Goal: Transaction & Acquisition: Purchase product/service

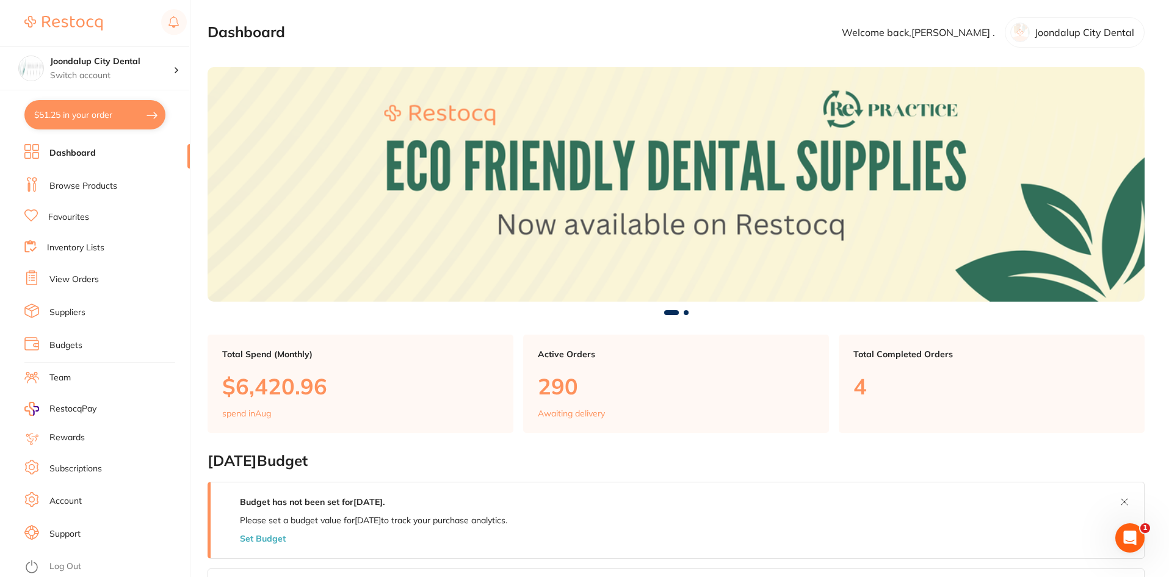
click at [67, 186] on link "Browse Products" at bounding box center [83, 186] width 68 height 12
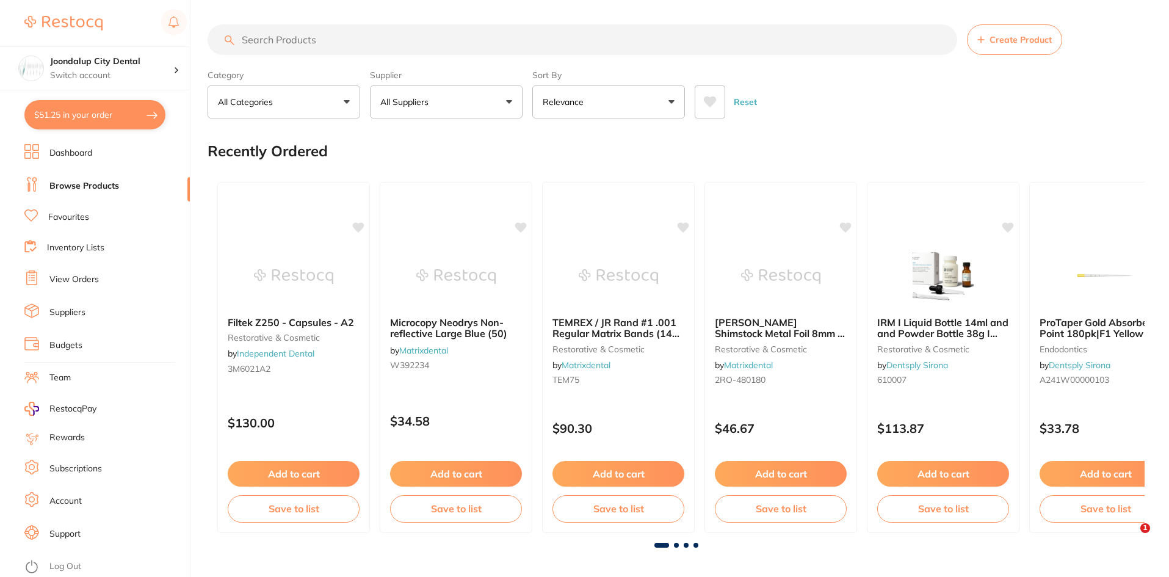
click at [353, 38] on input "search" at bounding box center [583, 39] width 750 height 31
click at [508, 101] on button "All Suppliers" at bounding box center [446, 101] width 153 height 33
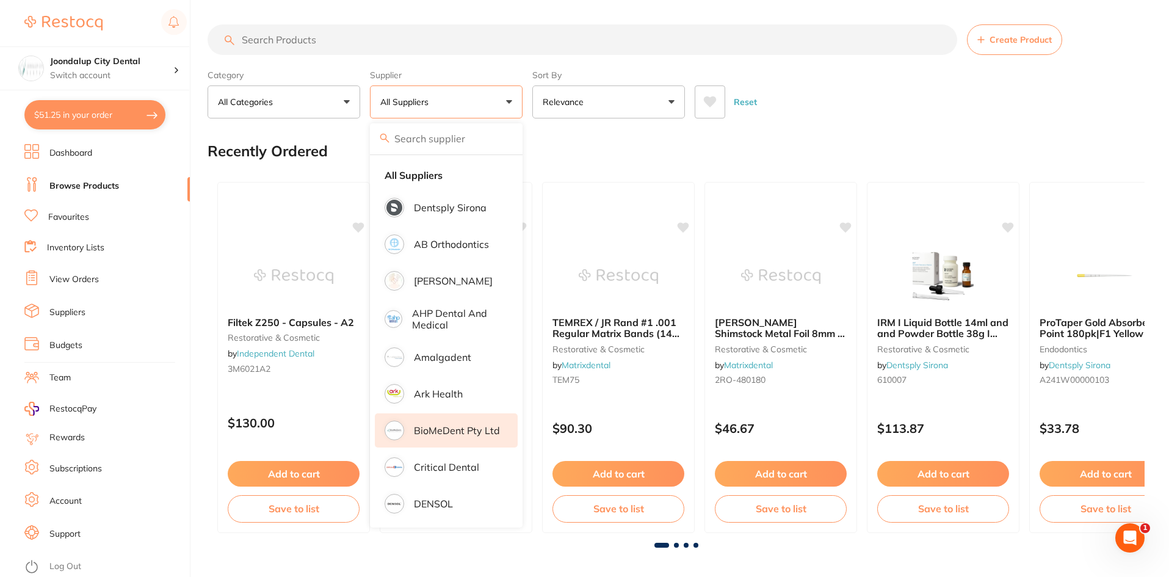
click at [449, 430] on p "BioMeDent Pty Ltd" at bounding box center [457, 430] width 86 height 11
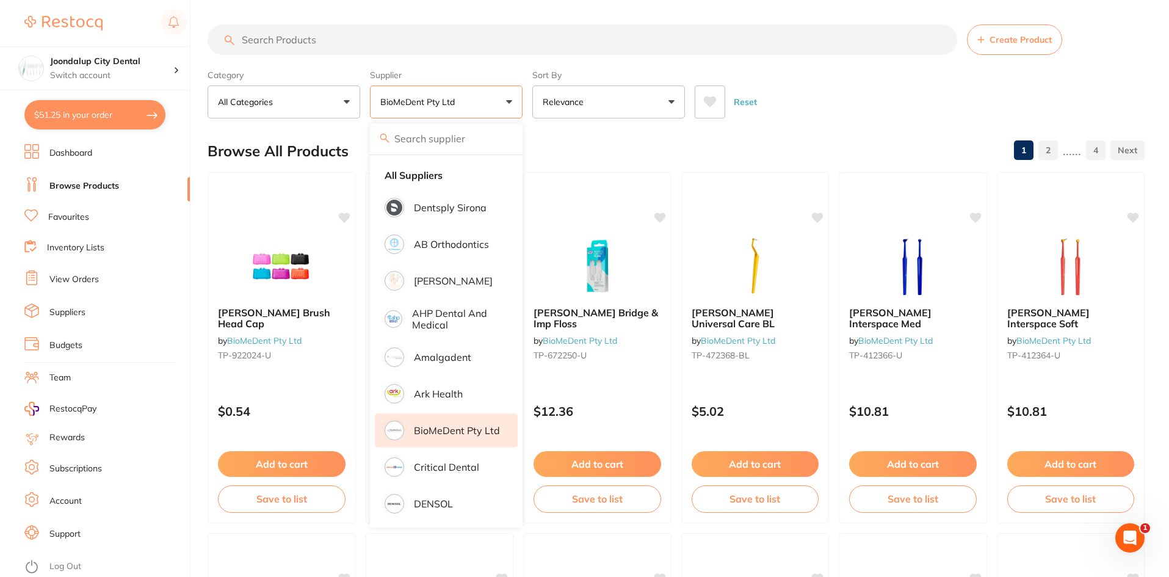
click at [284, 41] on input "search" at bounding box center [583, 39] width 750 height 31
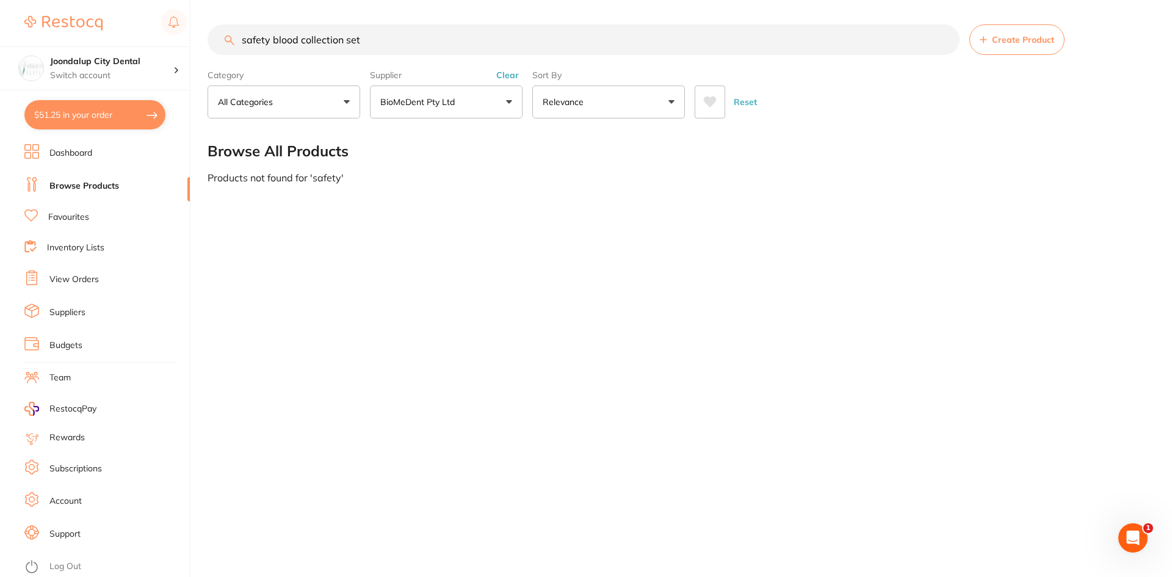
type input "safety blood collection set"
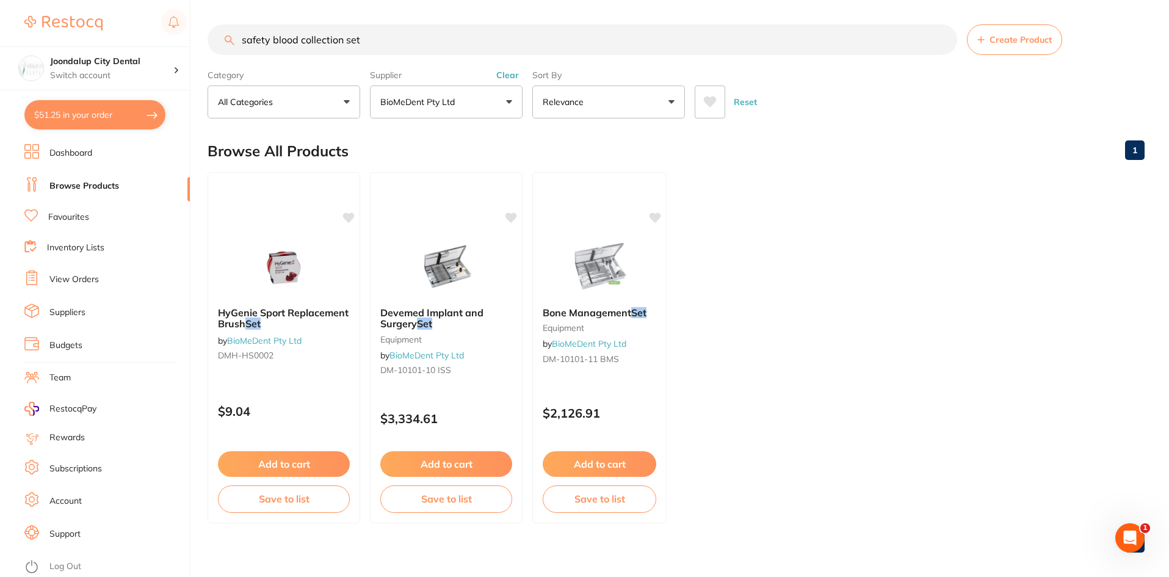
drag, startPoint x: 361, startPoint y: 34, endPoint x: 212, endPoint y: 36, distance: 149.0
click at [212, 36] on input "safety blood collection set" at bounding box center [583, 39] width 750 height 31
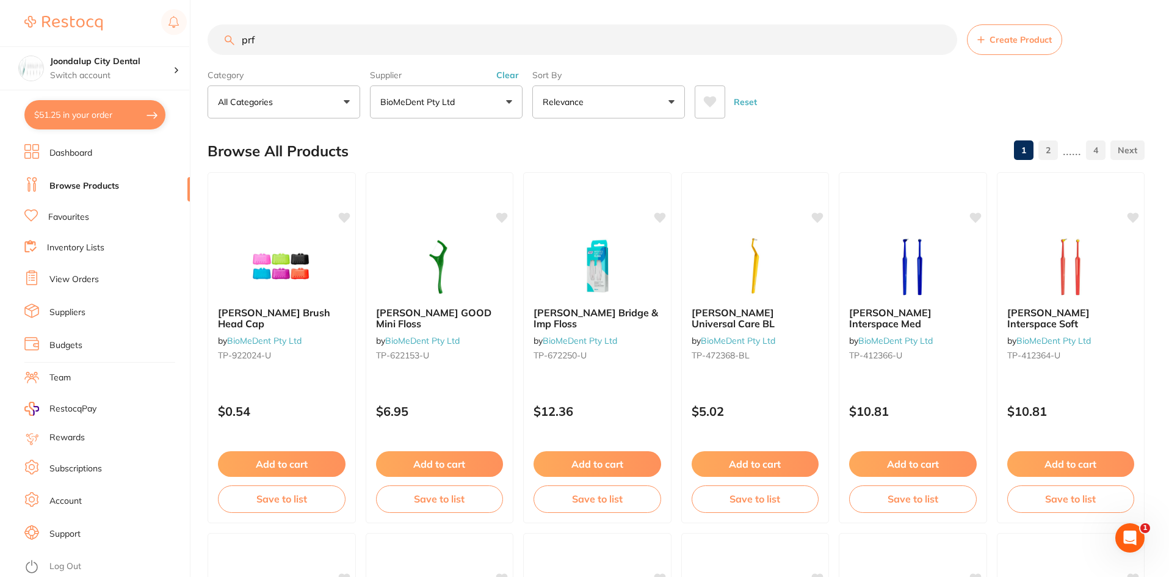
type input "prf"
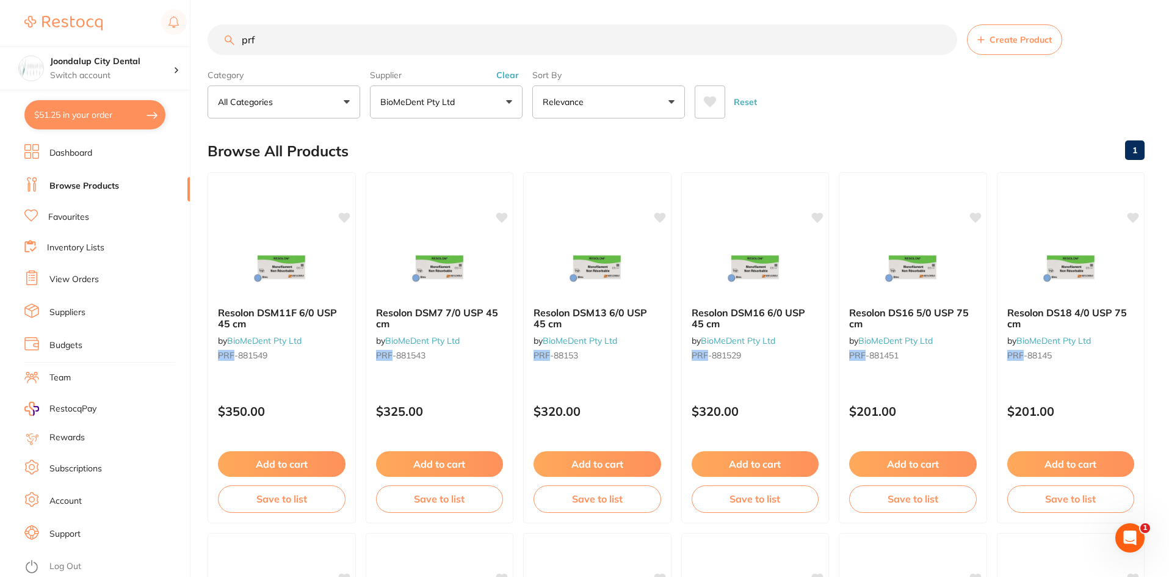
drag, startPoint x: 267, startPoint y: 37, endPoint x: 190, endPoint y: 44, distance: 76.6
click at [190, 44] on div "$51.25 Joondalup City Dental Switch account Joondalup City Dental $51.25 in you…" at bounding box center [584, 288] width 1169 height 577
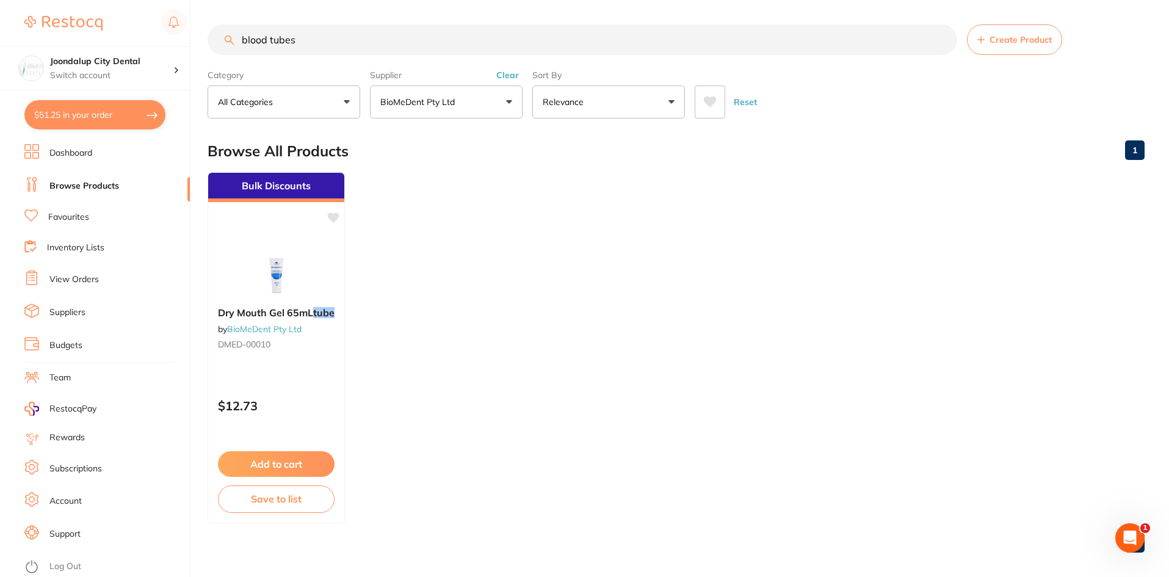
type input "blood tubes"
click at [510, 101] on button "BioMeDent Pty Ltd" at bounding box center [446, 101] width 153 height 33
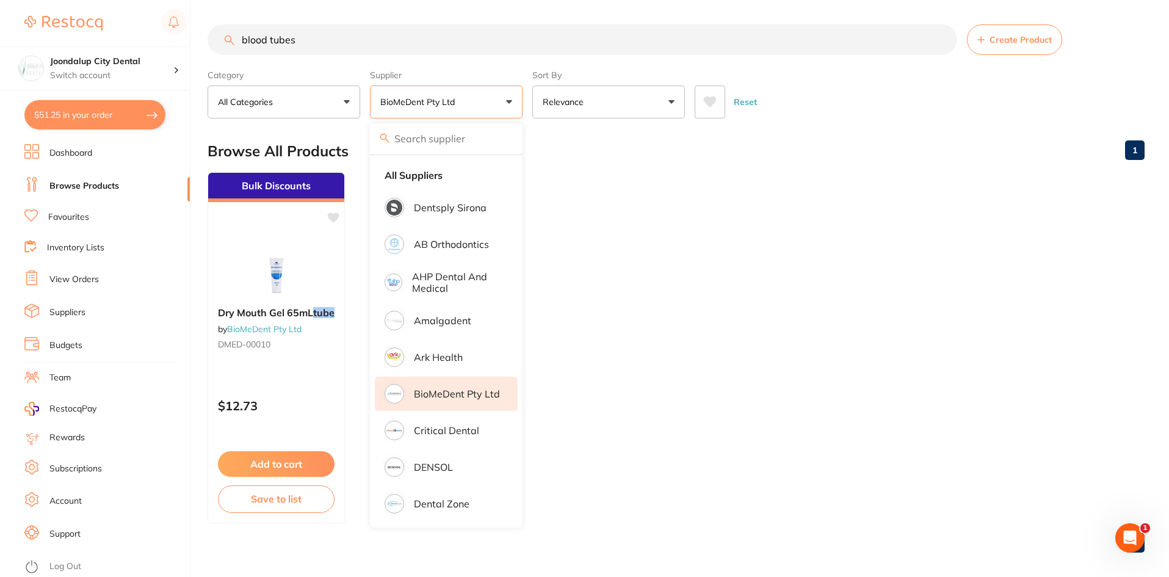
click at [510, 101] on button "BioMeDent Pty Ltd" at bounding box center [446, 101] width 153 height 33
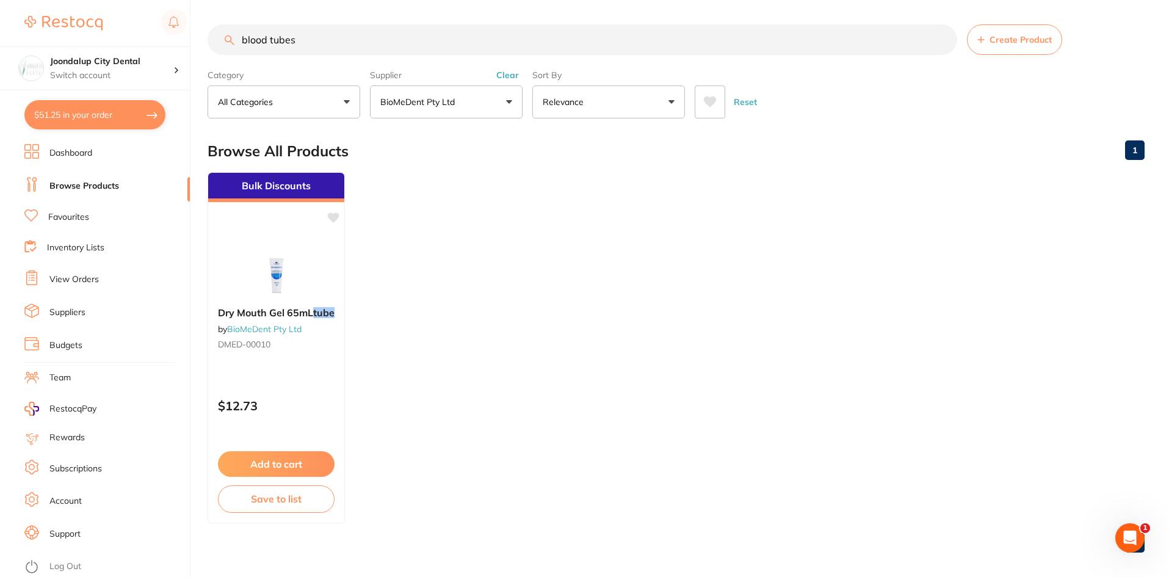
click at [510, 75] on button "Clear" at bounding box center [508, 75] width 30 height 11
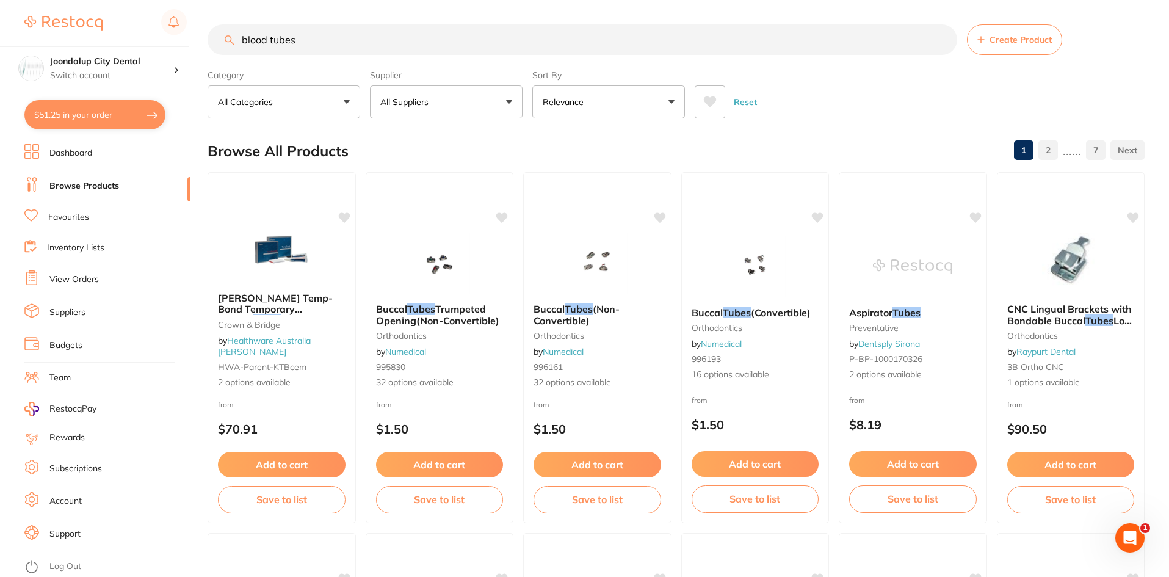
drag, startPoint x: 308, startPoint y: 45, endPoint x: 206, endPoint y: 38, distance: 101.5
click at [206, 38] on div "$51.25 Joondalup City Dental Switch account Joondalup City Dental $51.25 in you…" at bounding box center [584, 288] width 1169 height 577
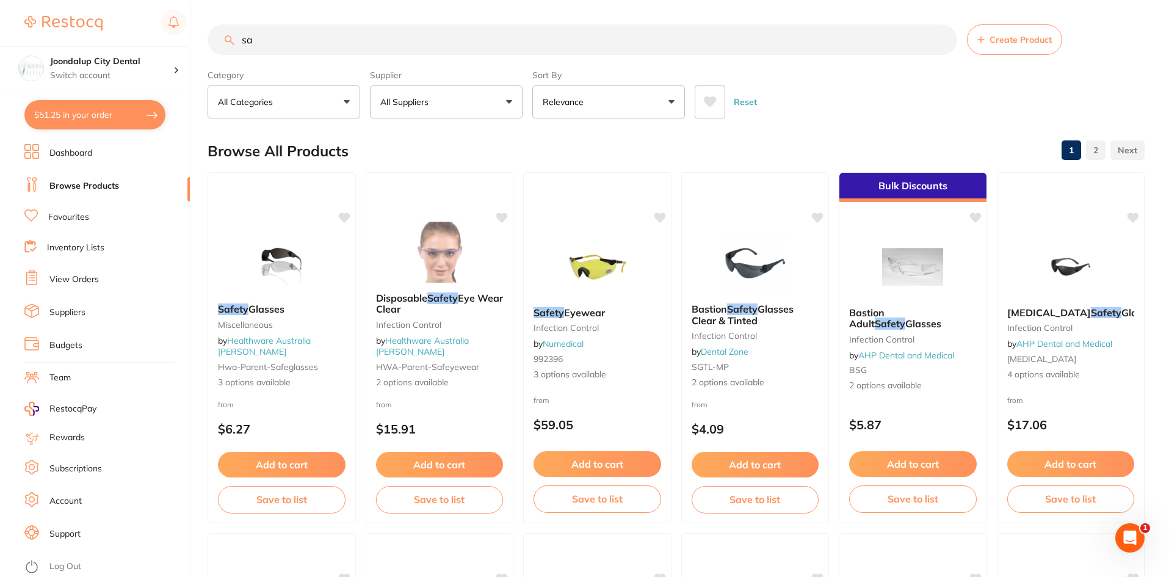
type input "s"
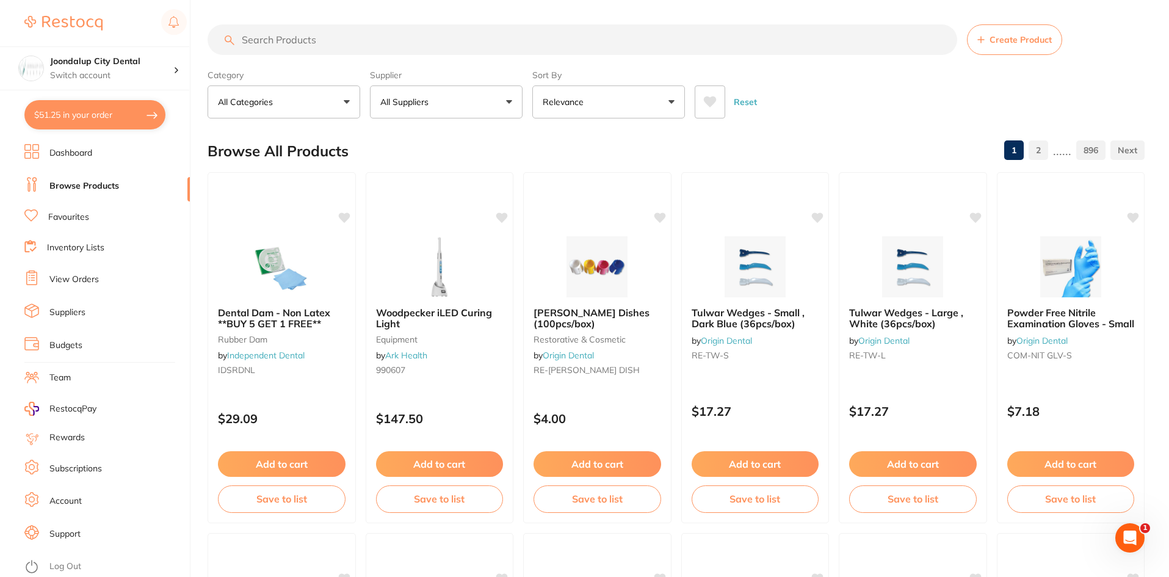
type input "g"
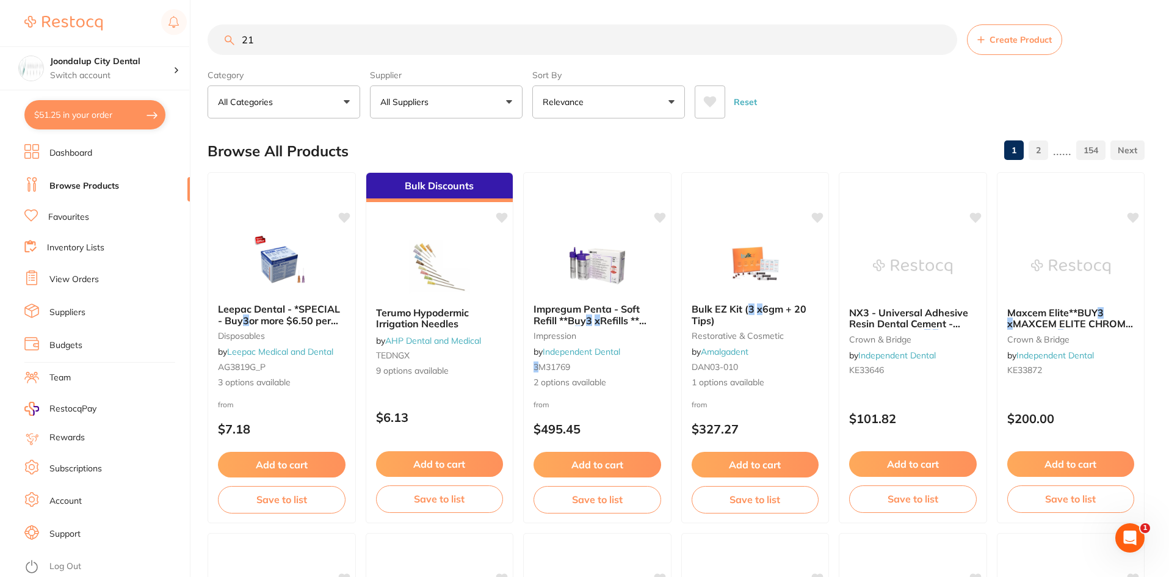
type input "2"
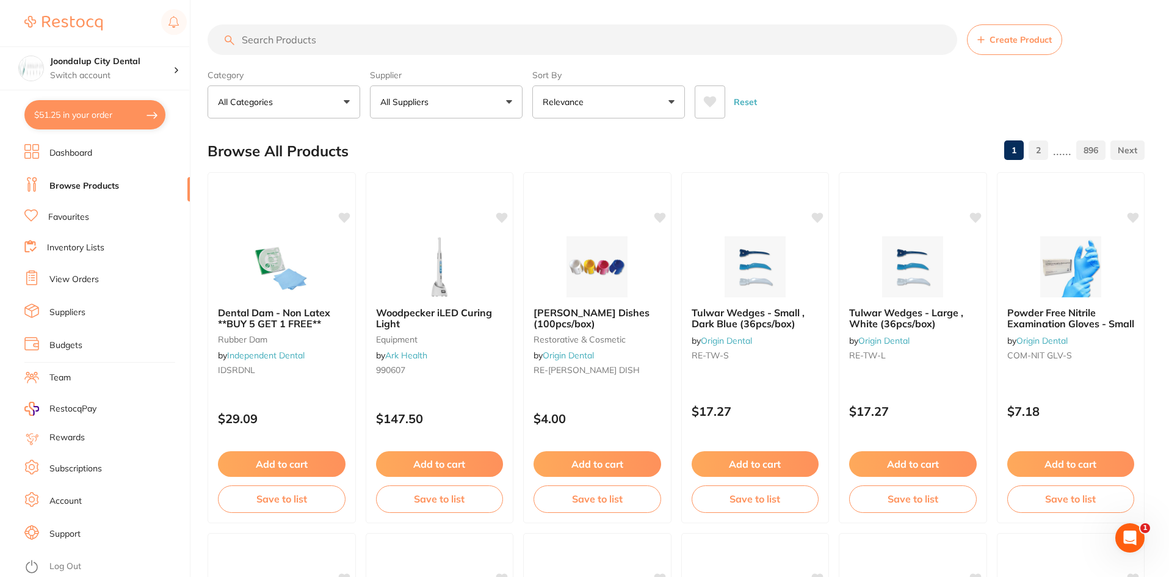
click at [508, 100] on button "All Suppliers" at bounding box center [446, 101] width 153 height 33
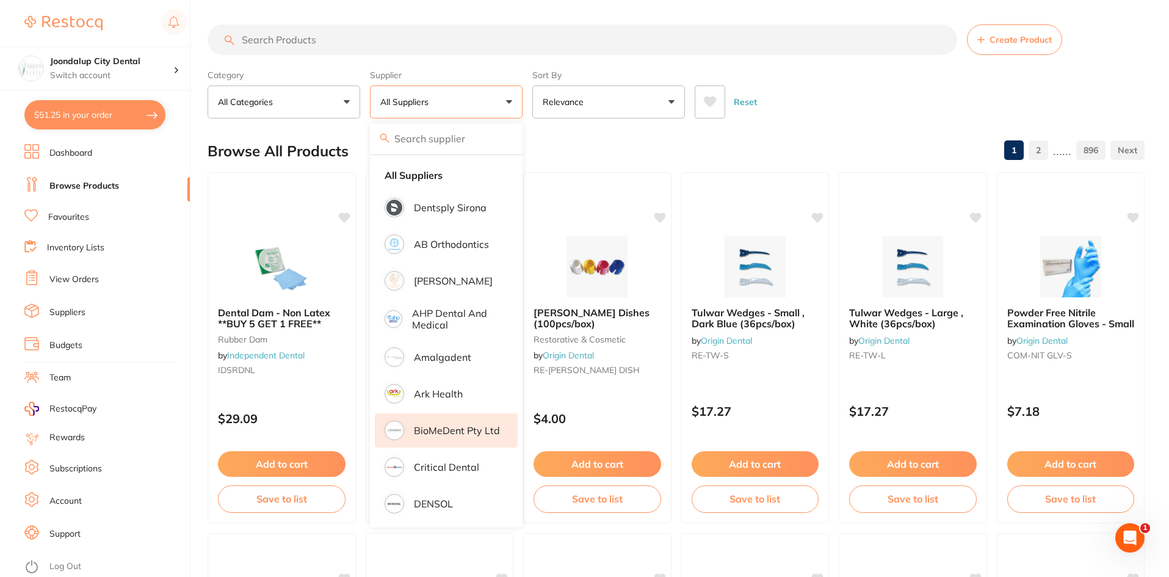
click at [473, 430] on p "BioMeDent Pty Ltd" at bounding box center [457, 430] width 86 height 11
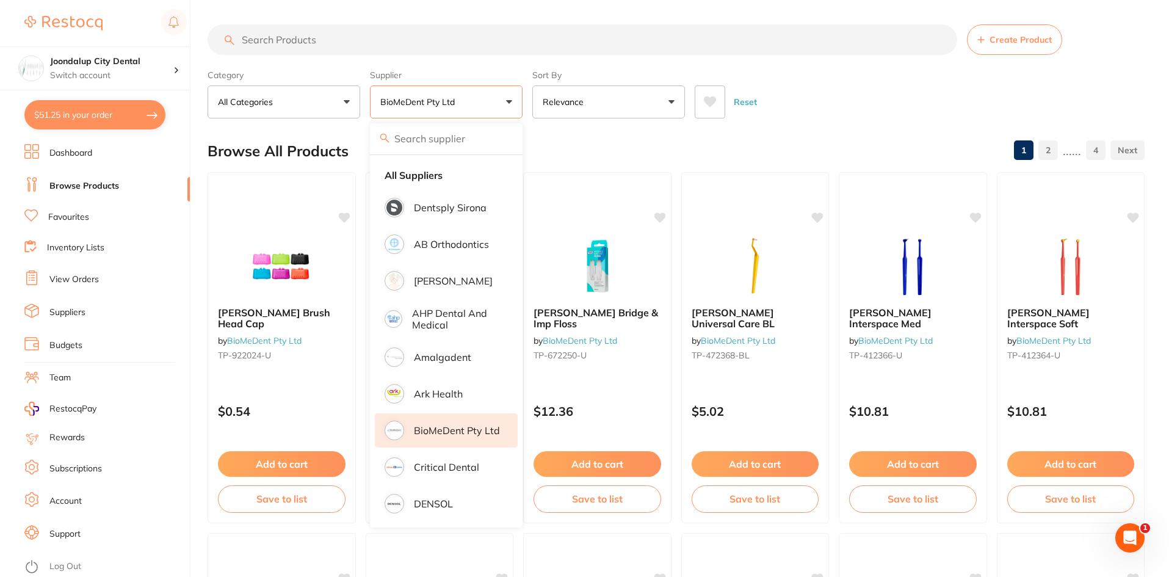
click at [1048, 150] on link "2" at bounding box center [1048, 150] width 20 height 24
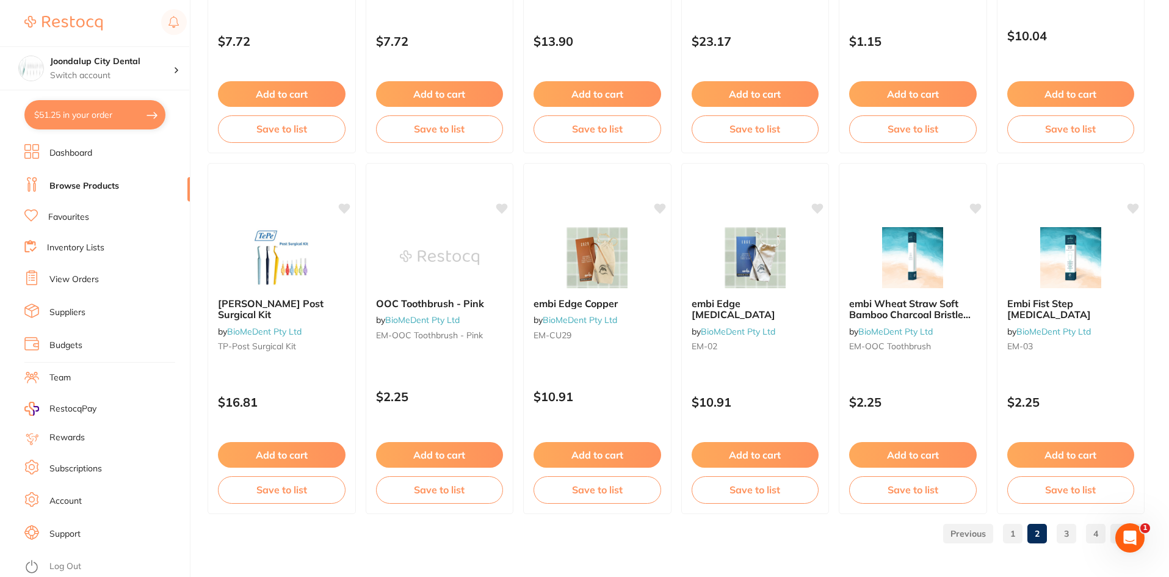
scroll to position [2896, 0]
click at [1066, 532] on link "3" at bounding box center [1067, 533] width 20 height 24
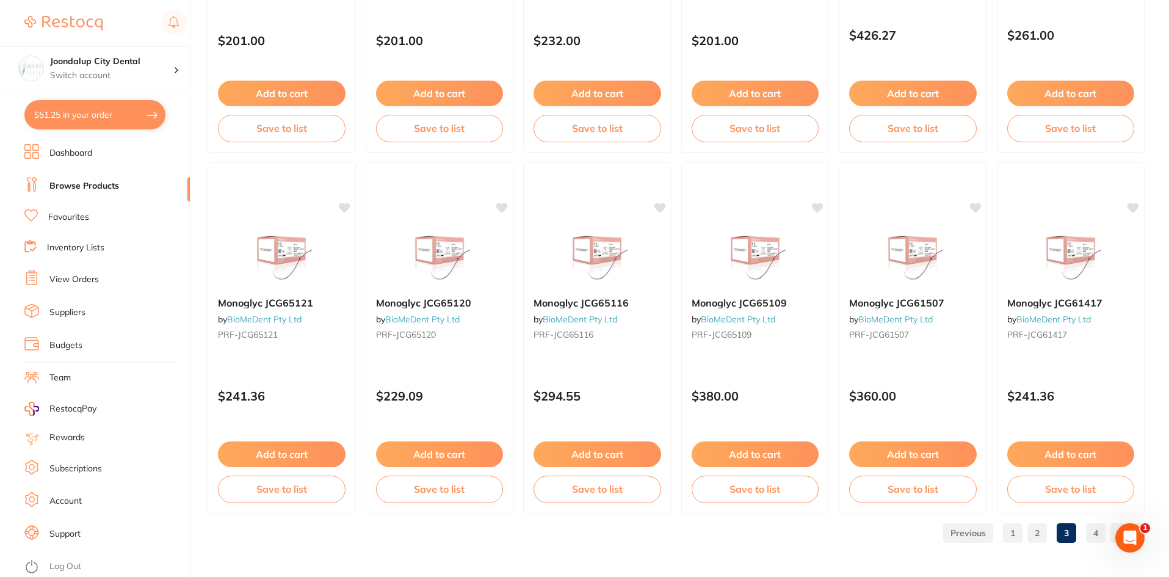
click at [1099, 533] on link "4" at bounding box center [1096, 533] width 20 height 24
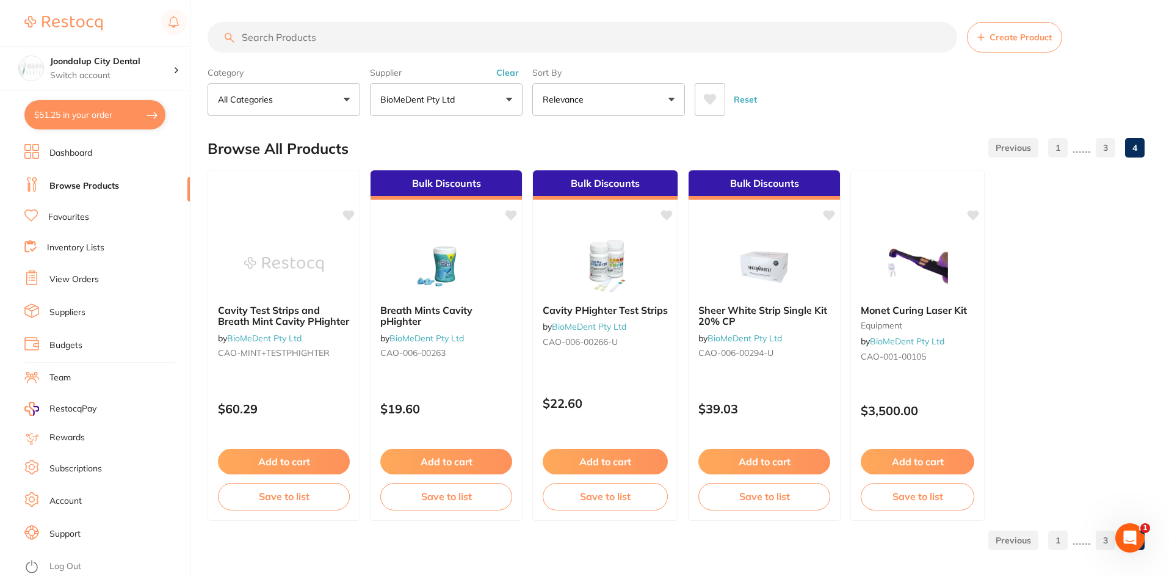
scroll to position [0, 0]
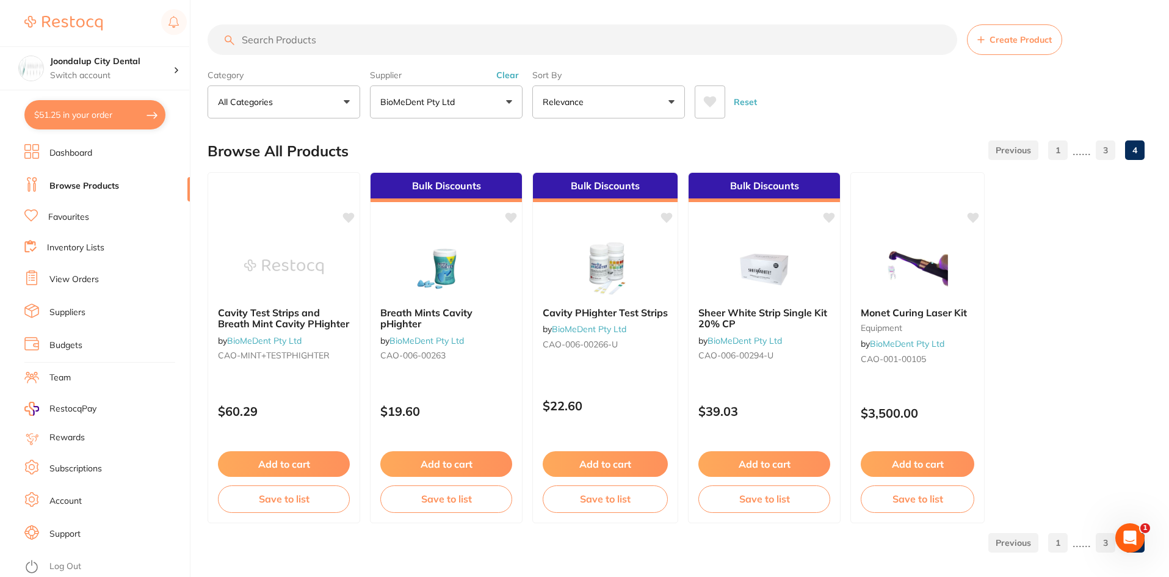
click at [671, 99] on button "Relevance" at bounding box center [608, 101] width 153 height 33
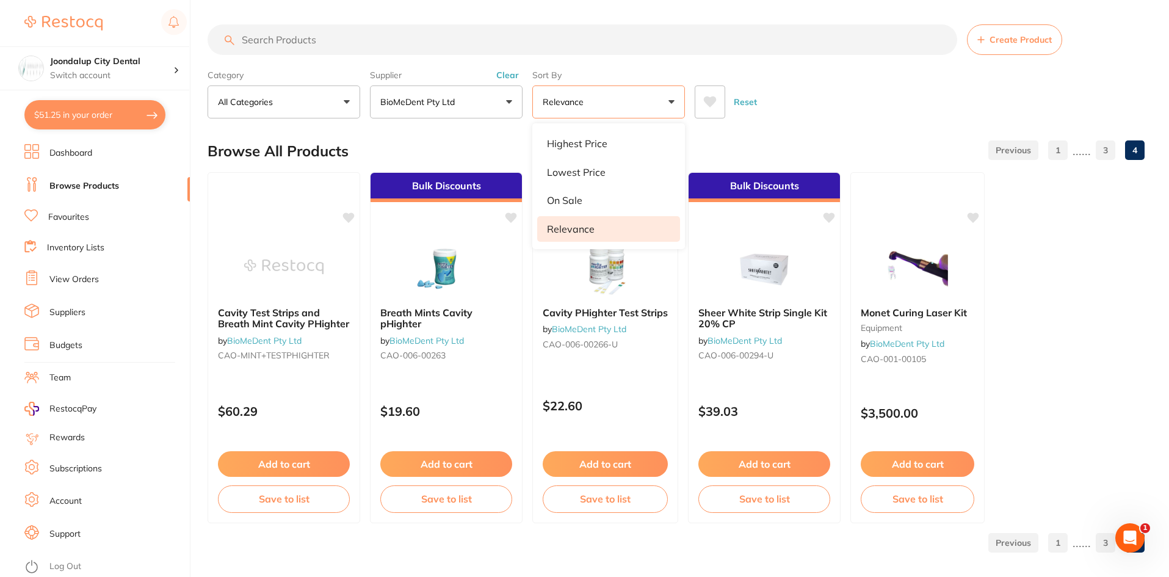
click at [671, 99] on button "Relevance" at bounding box center [608, 101] width 153 height 33
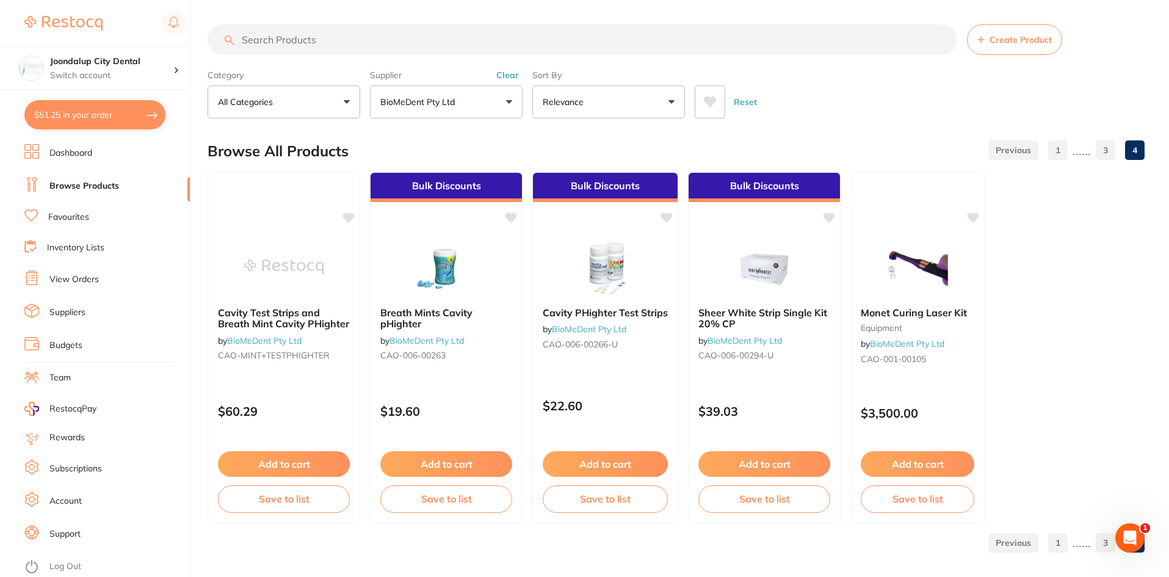
click at [345, 99] on button "All Categories" at bounding box center [284, 101] width 153 height 33
type input "surgical"
click at [190, 193] on section "Joondalup City Dental Switch account Joondalup City Dental $51.25 in your order…" at bounding box center [95, 288] width 190 height 577
